Goal: Task Accomplishment & Management: Manage account settings

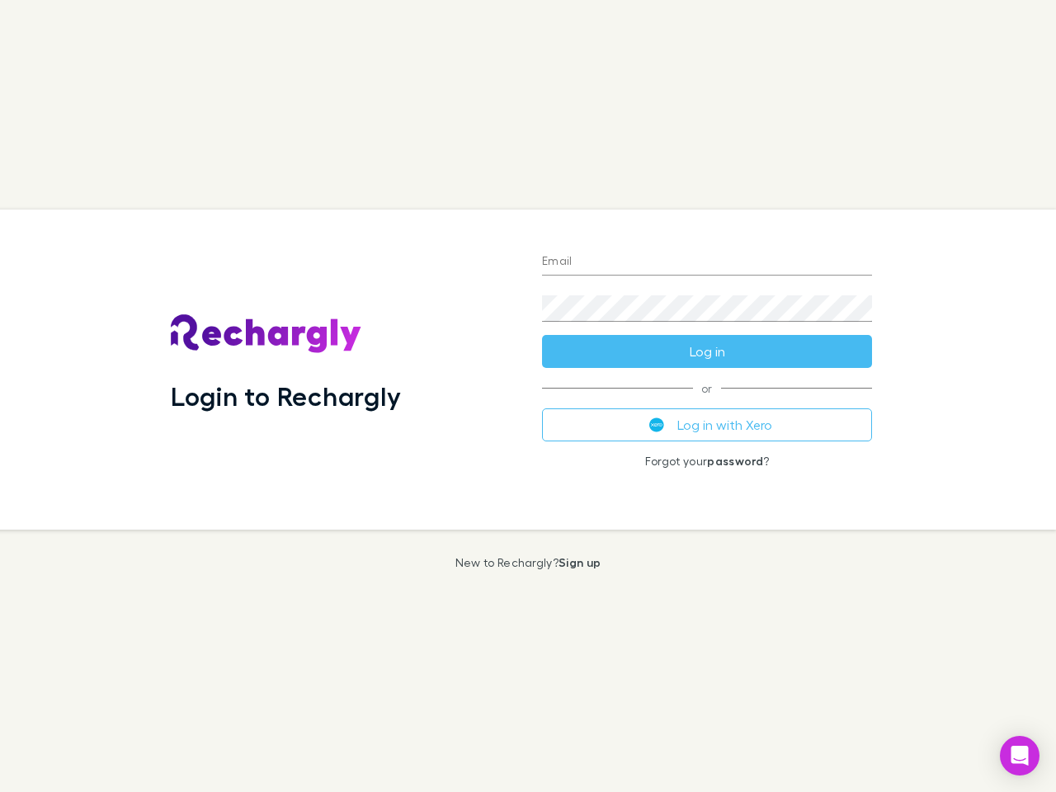
click at [528, 396] on div "Login to Rechargly" at bounding box center [343, 370] width 371 height 320
click at [707, 262] on input "Email" at bounding box center [707, 262] width 330 height 26
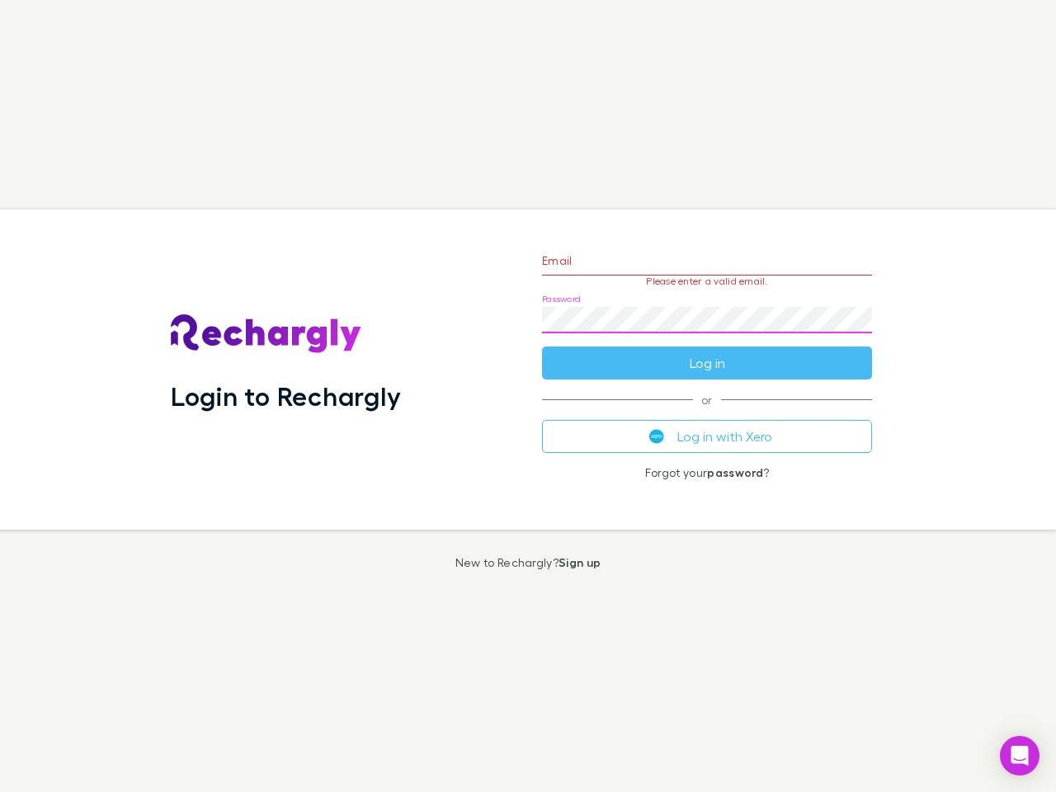
click at [707, 351] on form "Email Please enter a valid email. Password Log in" at bounding box center [707, 308] width 330 height 144
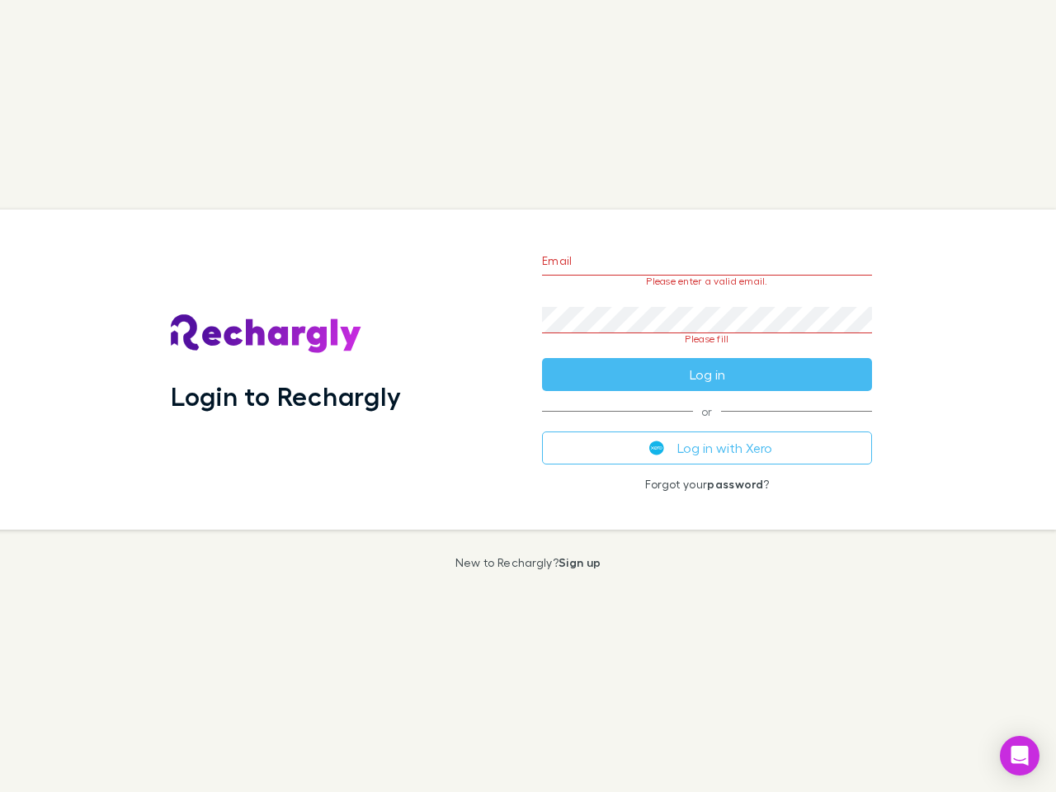
click at [707, 425] on div "Email Please enter a valid email. Password Please fill Log in or Log in with Xe…" at bounding box center [707, 370] width 356 height 320
click at [1020, 756] on icon "Open Intercom Messenger" at bounding box center [1020, 756] width 17 height 20
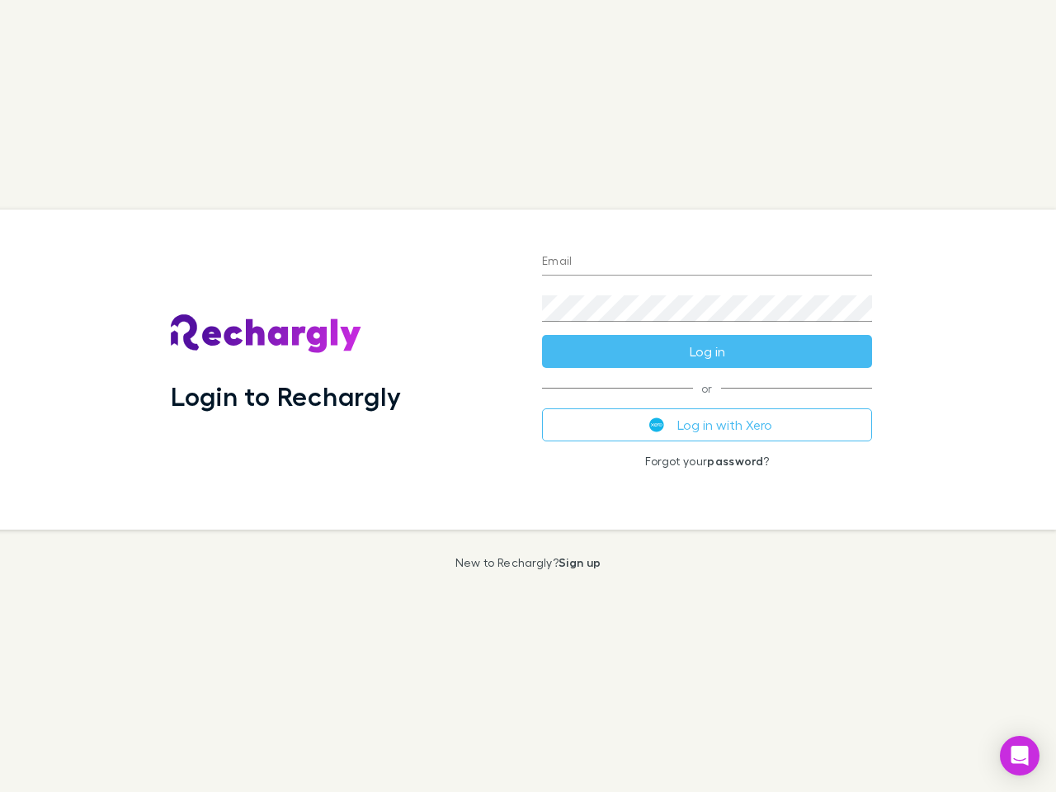
click at [528, 396] on div "Login to Rechargly" at bounding box center [343, 370] width 371 height 320
click at [707, 262] on input "Email" at bounding box center [707, 262] width 330 height 26
click at [707, 351] on button "Log in" at bounding box center [707, 351] width 330 height 33
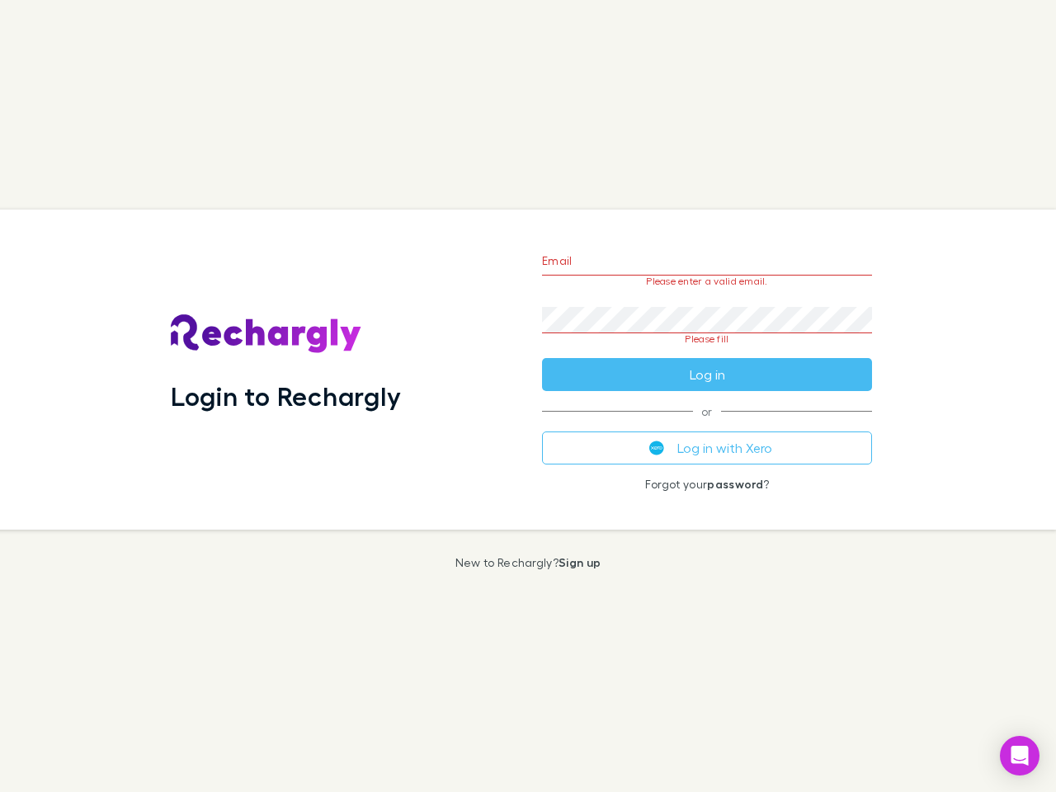
click at [707, 425] on div "Email Please enter a valid email. Password Please fill Log in or Log in with Xe…" at bounding box center [707, 370] width 356 height 320
click at [1020, 756] on icon "Open Intercom Messenger" at bounding box center [1020, 756] width 17 height 20
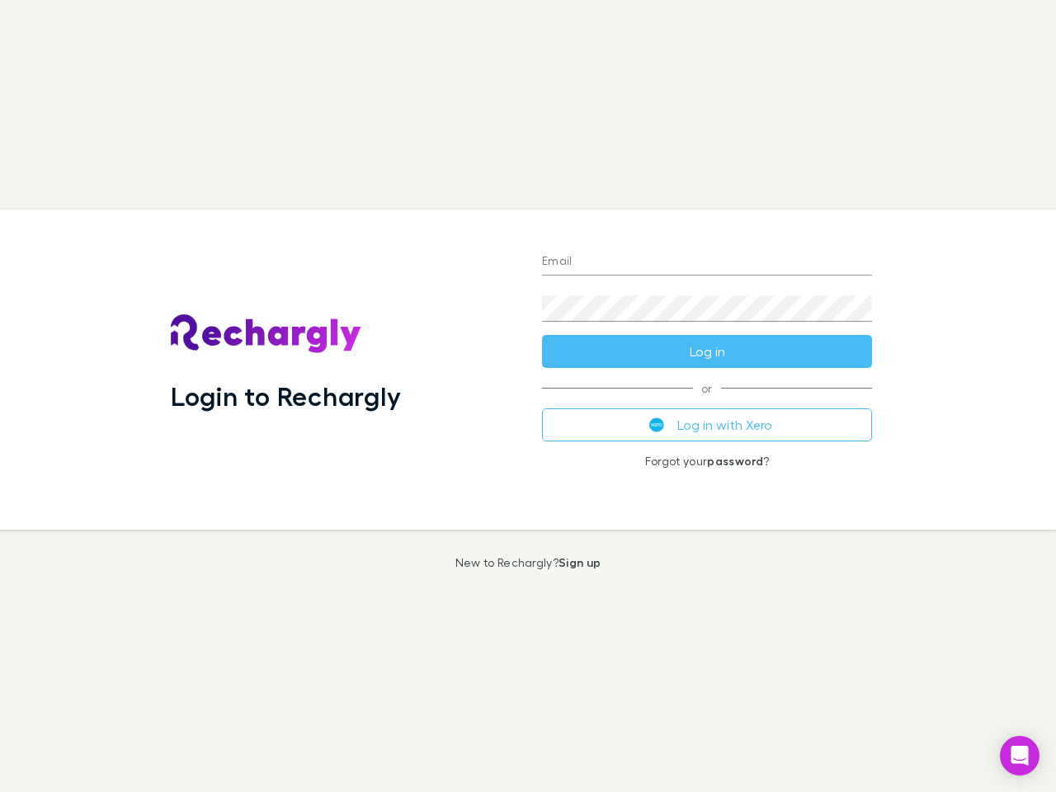
click at [528, 396] on div "Login to Rechargly" at bounding box center [343, 370] width 371 height 320
click at [707, 262] on input "Email" at bounding box center [707, 262] width 330 height 26
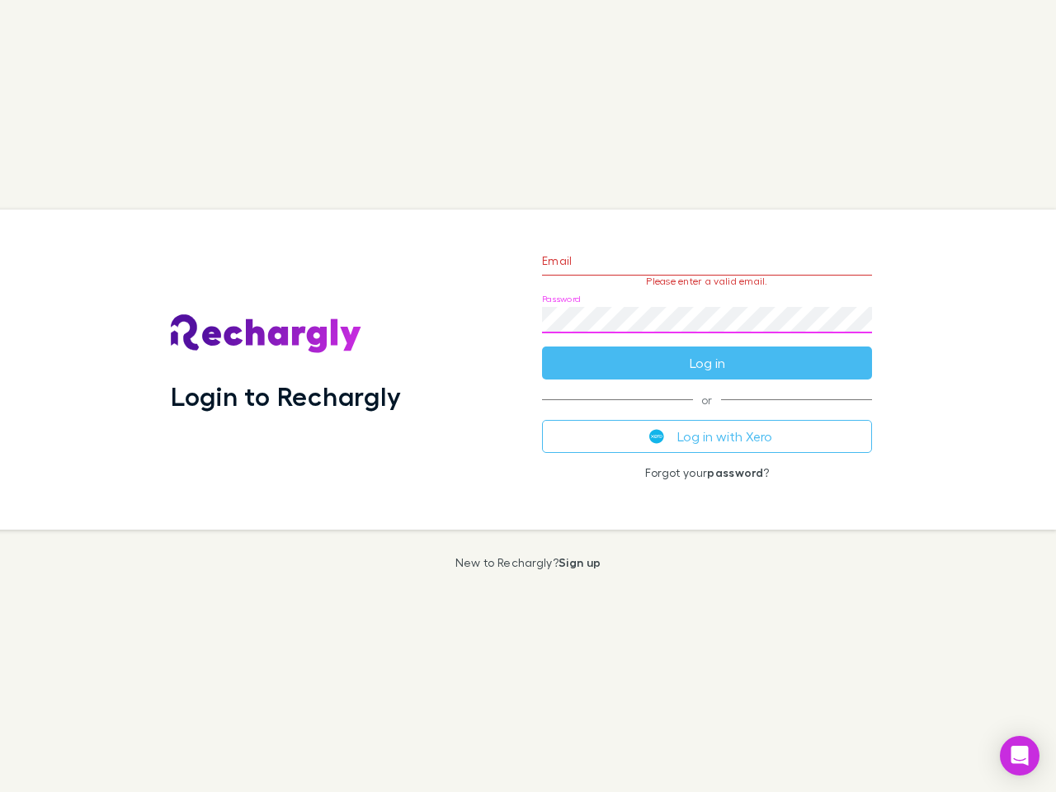
click at [707, 351] on form "Email Please enter a valid email. Password Log in" at bounding box center [707, 308] width 330 height 144
click at [707, 425] on div "Email Please enter a valid email. Password Log in or Log in with Xero Forgot yo…" at bounding box center [707, 370] width 356 height 320
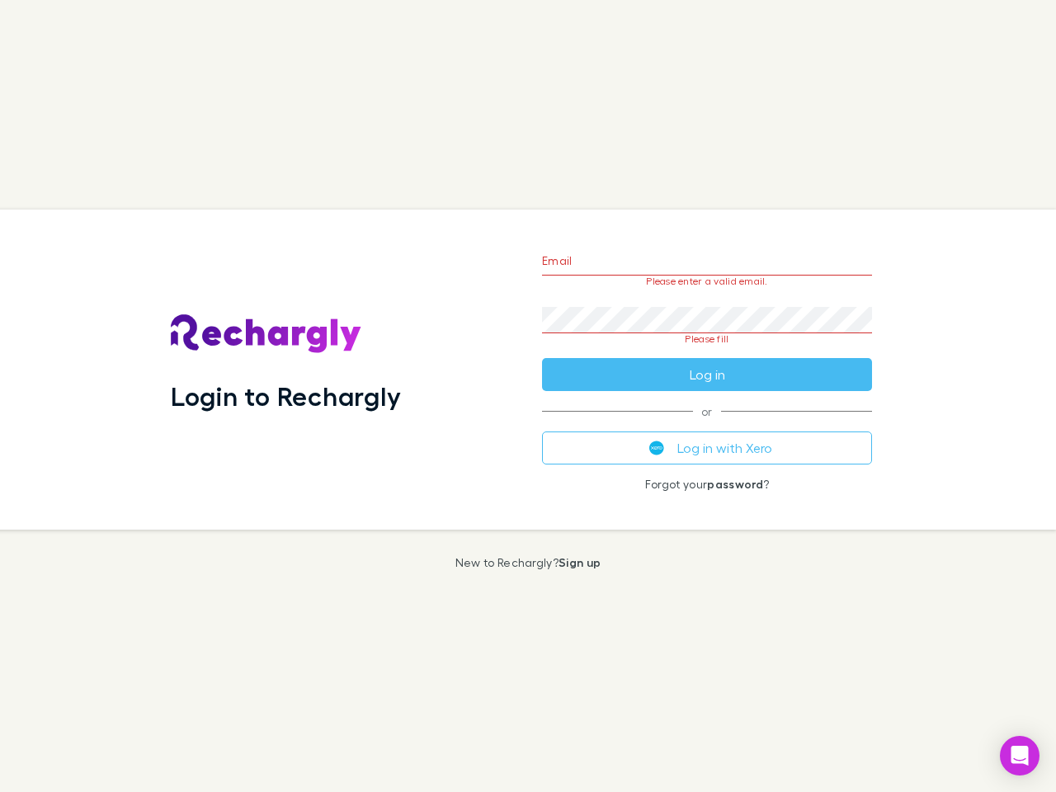
click at [1020, 756] on icon "Open Intercom Messenger" at bounding box center [1020, 756] width 17 height 20
